Goal: Entertainment & Leisure: Browse casually

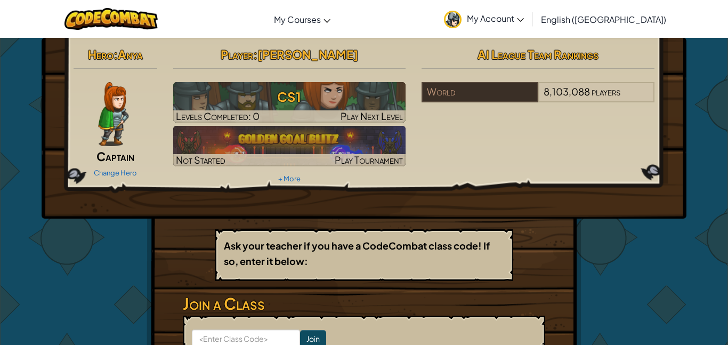
click at [126, 119] on img at bounding box center [113, 114] width 30 height 64
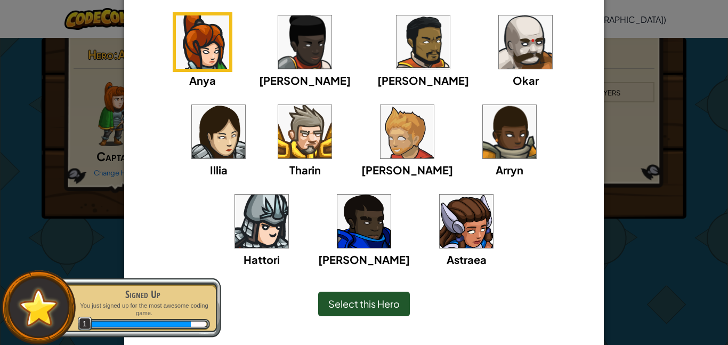
scroll to position [95, 0]
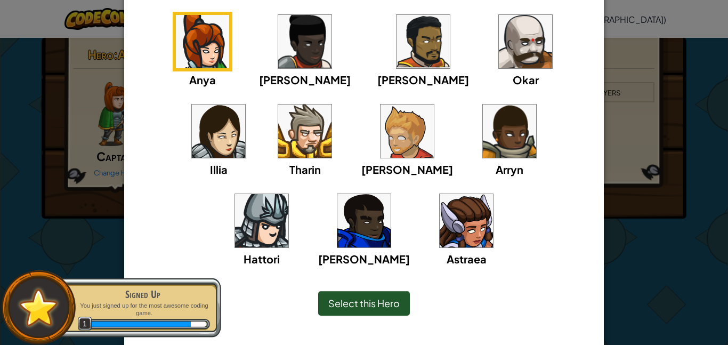
click at [291, 191] on div "Hattori" at bounding box center [262, 229] width 60 height 76
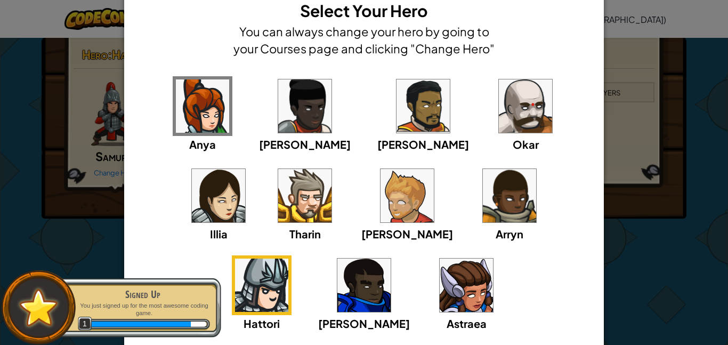
scroll to position [30, 0]
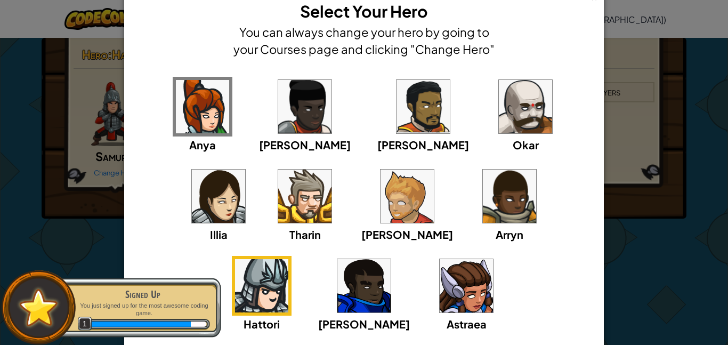
click at [278, 207] on img at bounding box center [304, 195] width 53 height 53
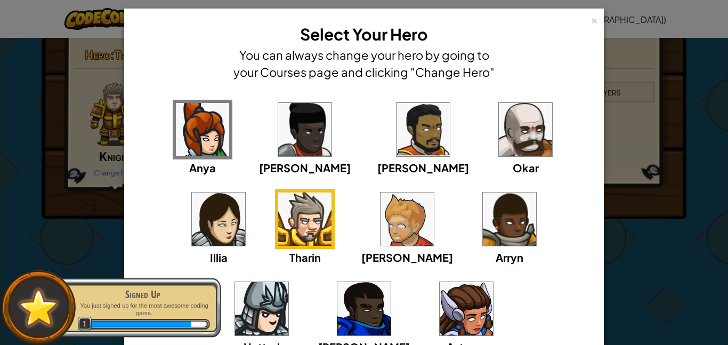
scroll to position [7, 0]
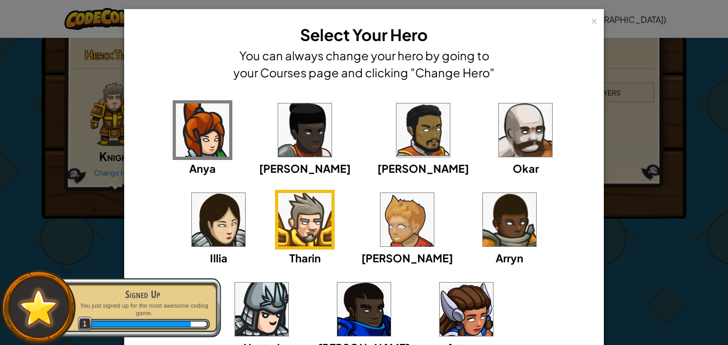
click at [380, 227] on img at bounding box center [406, 219] width 53 height 53
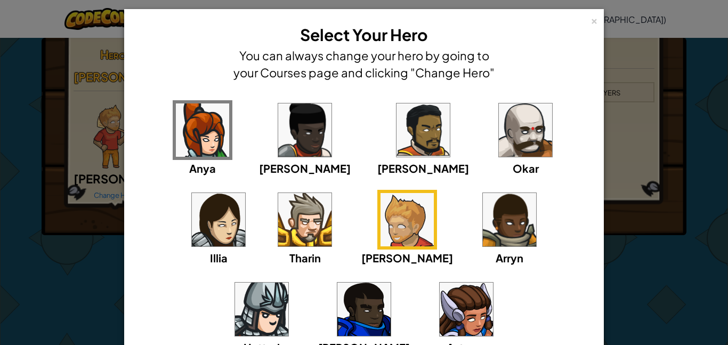
click at [288, 282] on img at bounding box center [261, 308] width 53 height 53
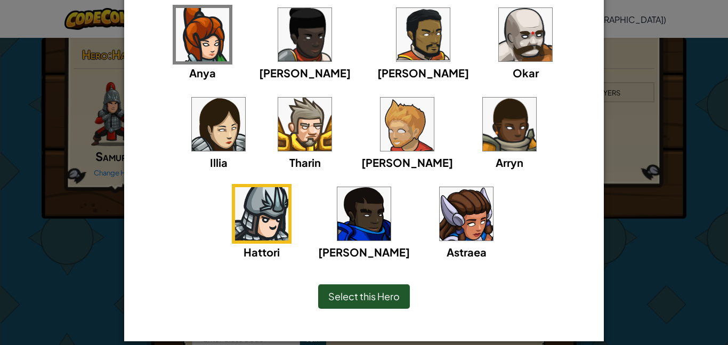
scroll to position [115, 0]
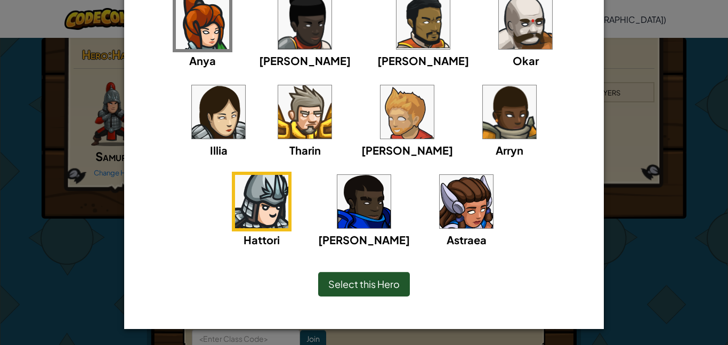
click at [345, 285] on span "Select this Hero" at bounding box center [363, 284] width 71 height 12
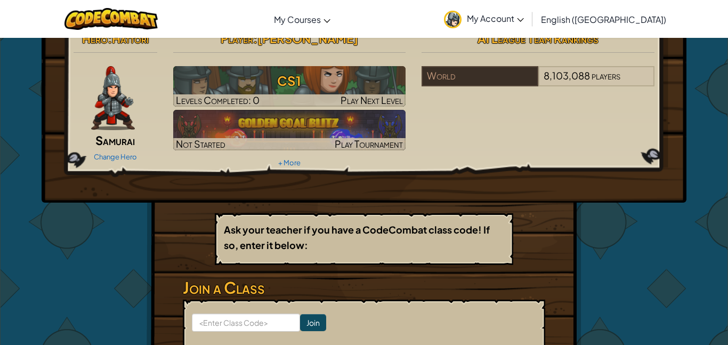
scroll to position [0, 0]
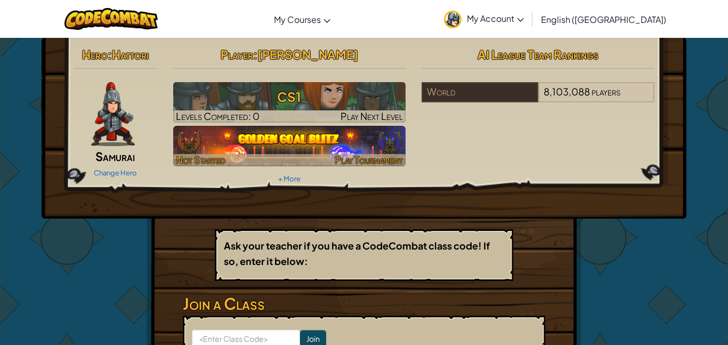
click at [189, 153] on img at bounding box center [289, 146] width 233 height 40
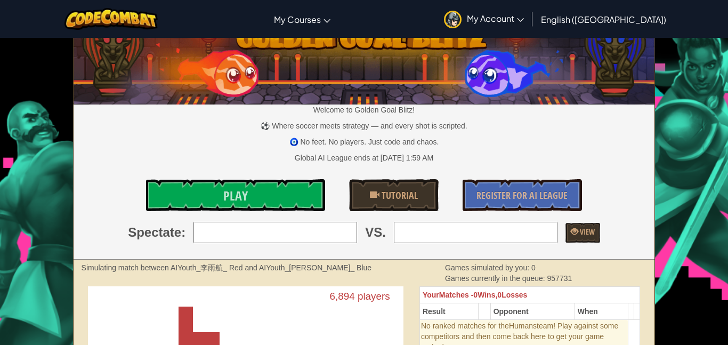
scroll to position [56, 0]
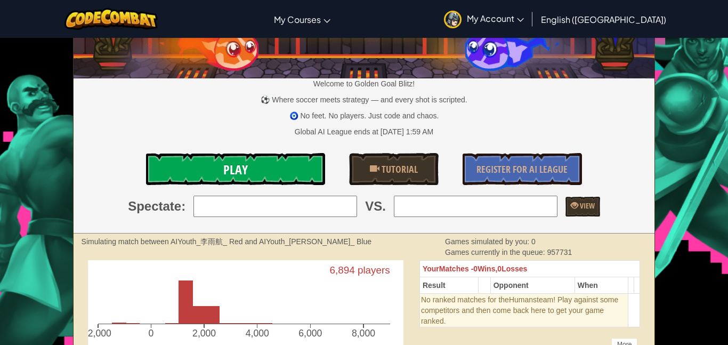
click at [178, 162] on link "Play" at bounding box center [235, 169] width 179 height 32
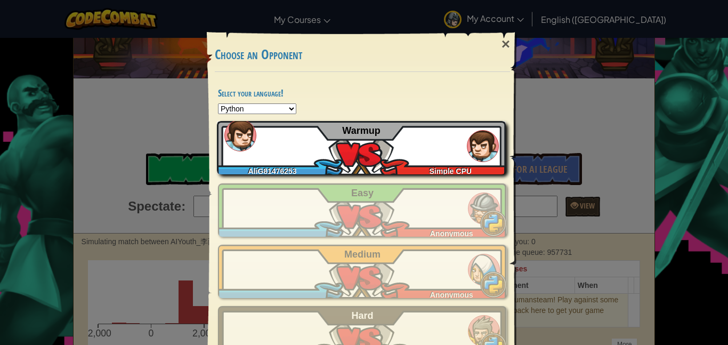
click at [286, 164] on div "AliG81476253 Simple CPU Warmup" at bounding box center [361, 147] width 289 height 53
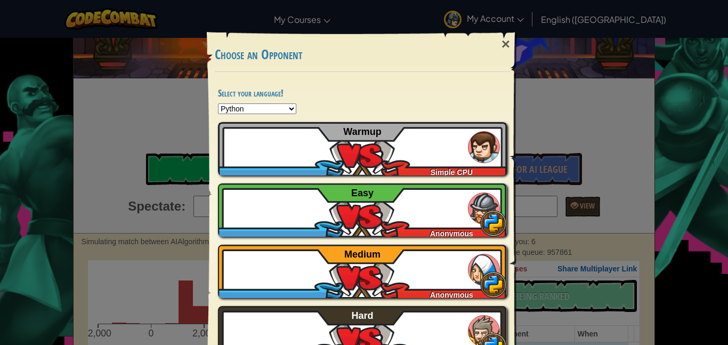
scroll to position [36, 0]
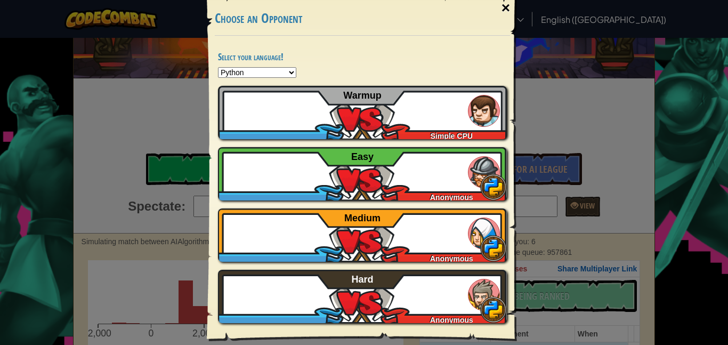
click at [509, 7] on div "×" at bounding box center [505, 8] width 25 height 31
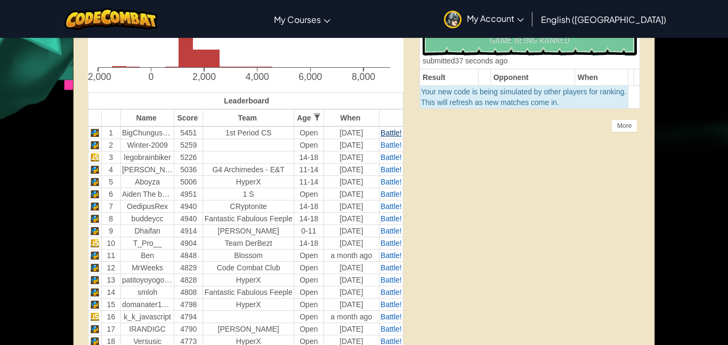
scroll to position [312, 0]
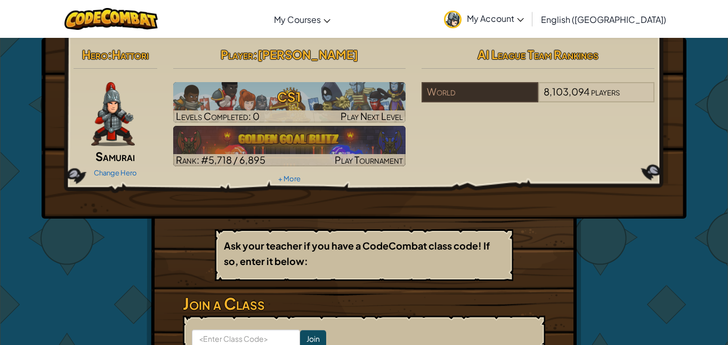
click at [515, 246] on div "Hero : Hattori Samurai Change Hero Player : [PERSON_NAME] CS1 Levels Completed:…" at bounding box center [363, 234] width 435 height 393
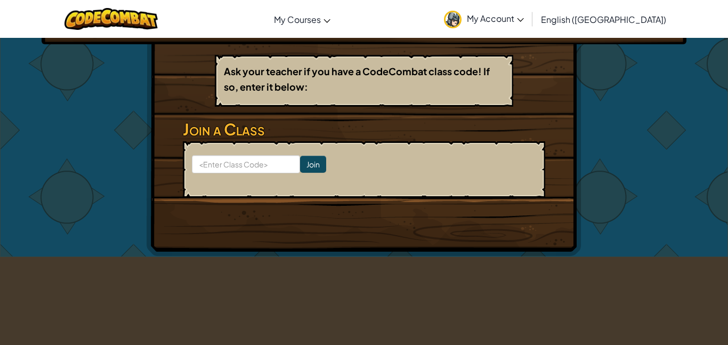
scroll to position [180, 0]
